Goal: Task Accomplishment & Management: Use online tool/utility

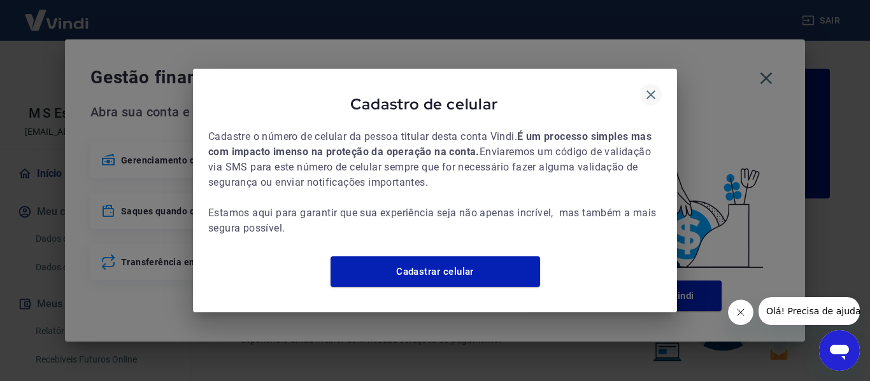
click at [654, 90] on icon "button" at bounding box center [650, 94] width 9 height 9
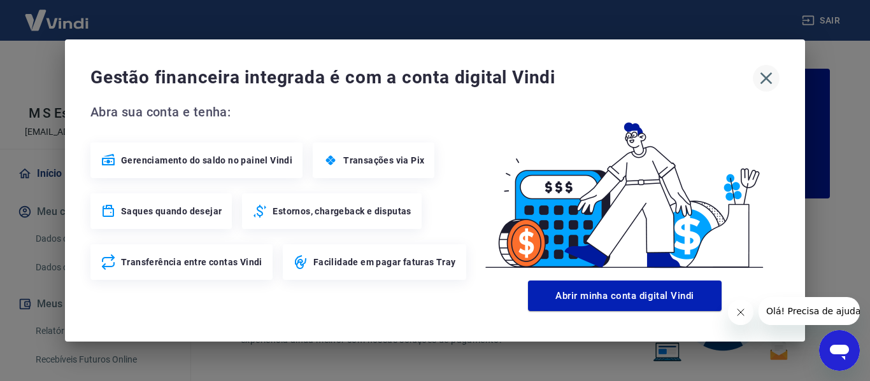
click at [768, 80] on icon "button" at bounding box center [766, 79] width 12 height 12
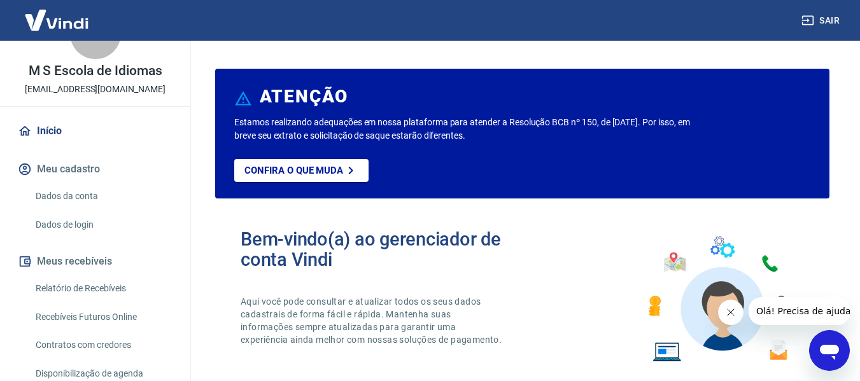
scroll to position [124, 0]
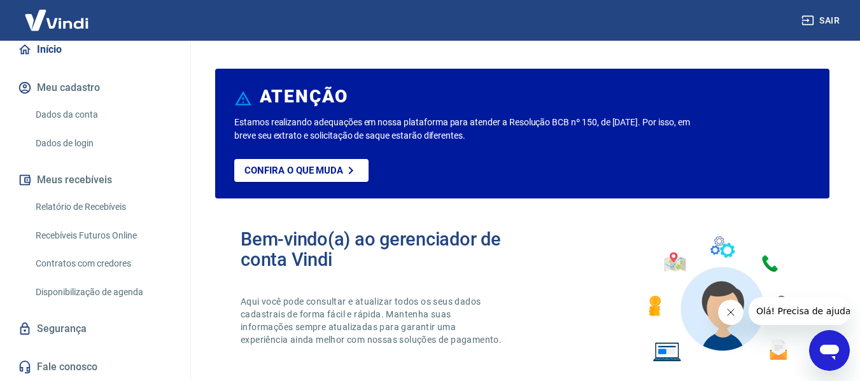
click at [88, 207] on link "Relatório de Recebíveis" at bounding box center [103, 207] width 145 height 26
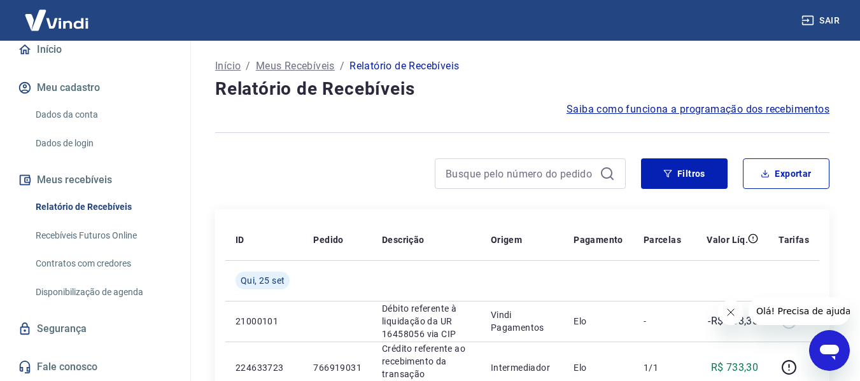
click at [97, 231] on link "Recebíveis Futuros Online" at bounding box center [103, 236] width 145 height 26
click at [93, 233] on link "Recebíveis Futuros Online" at bounding box center [103, 236] width 145 height 26
